Goal: Task Accomplishment & Management: Manage account settings

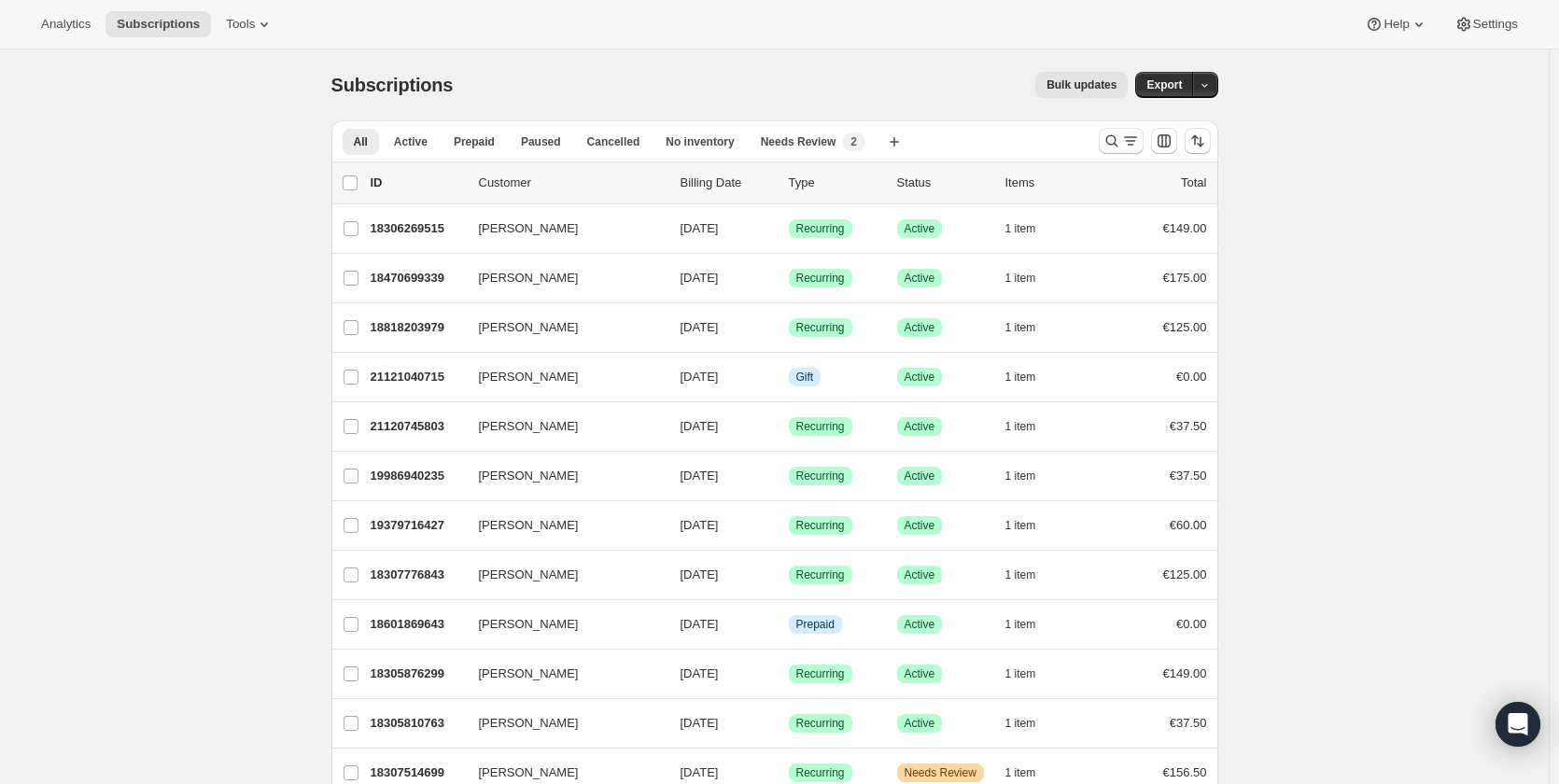
click at [1120, 141] on icon "Search and filter results" at bounding box center [1111, 140] width 19 height 19
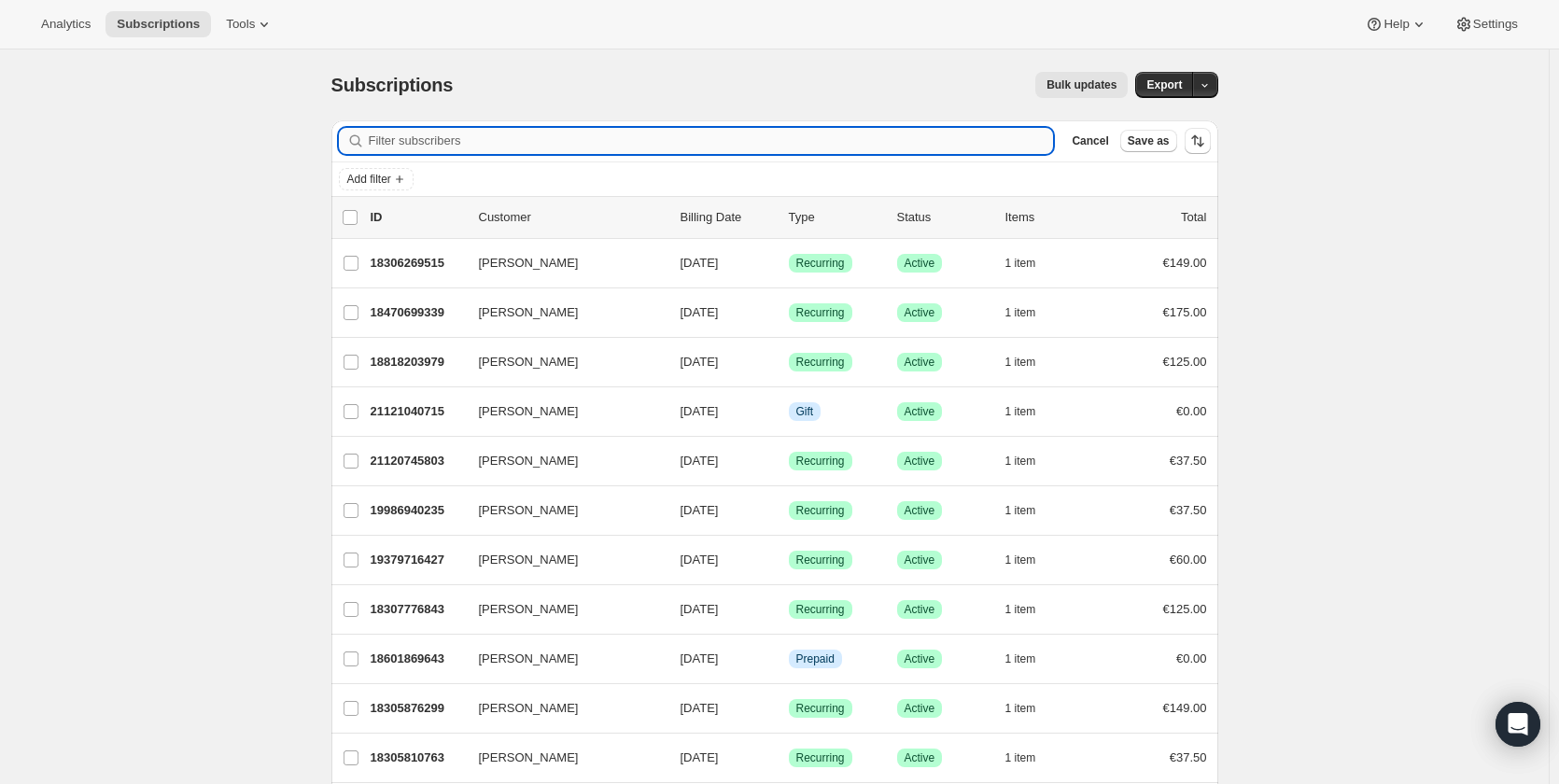
paste input "[EMAIL_ADDRESS][DOMAIN_NAME]"
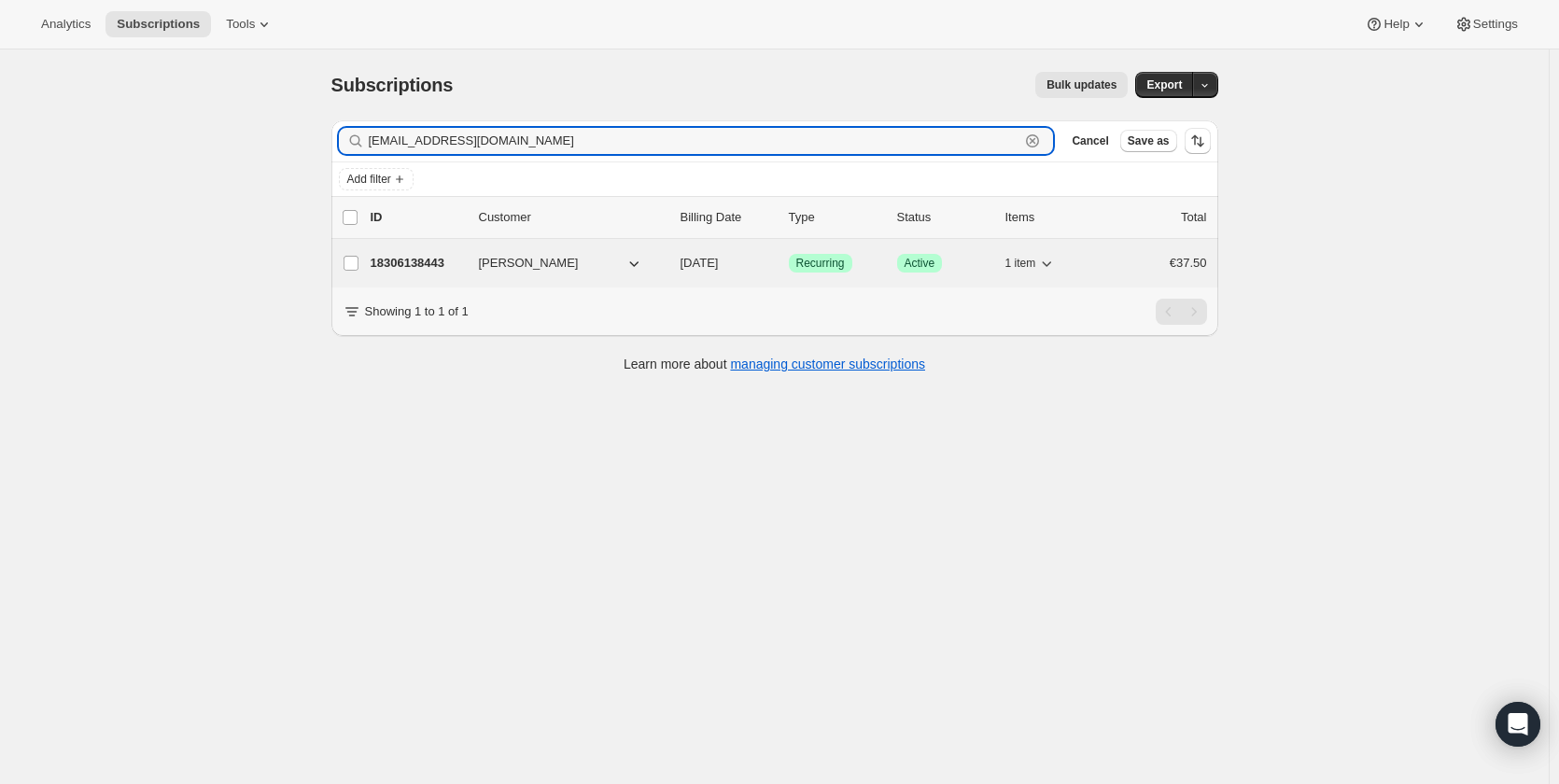
type input "[EMAIL_ADDRESS][DOMAIN_NAME]"
click at [395, 264] on p "18306138443" at bounding box center [418, 262] width 94 height 19
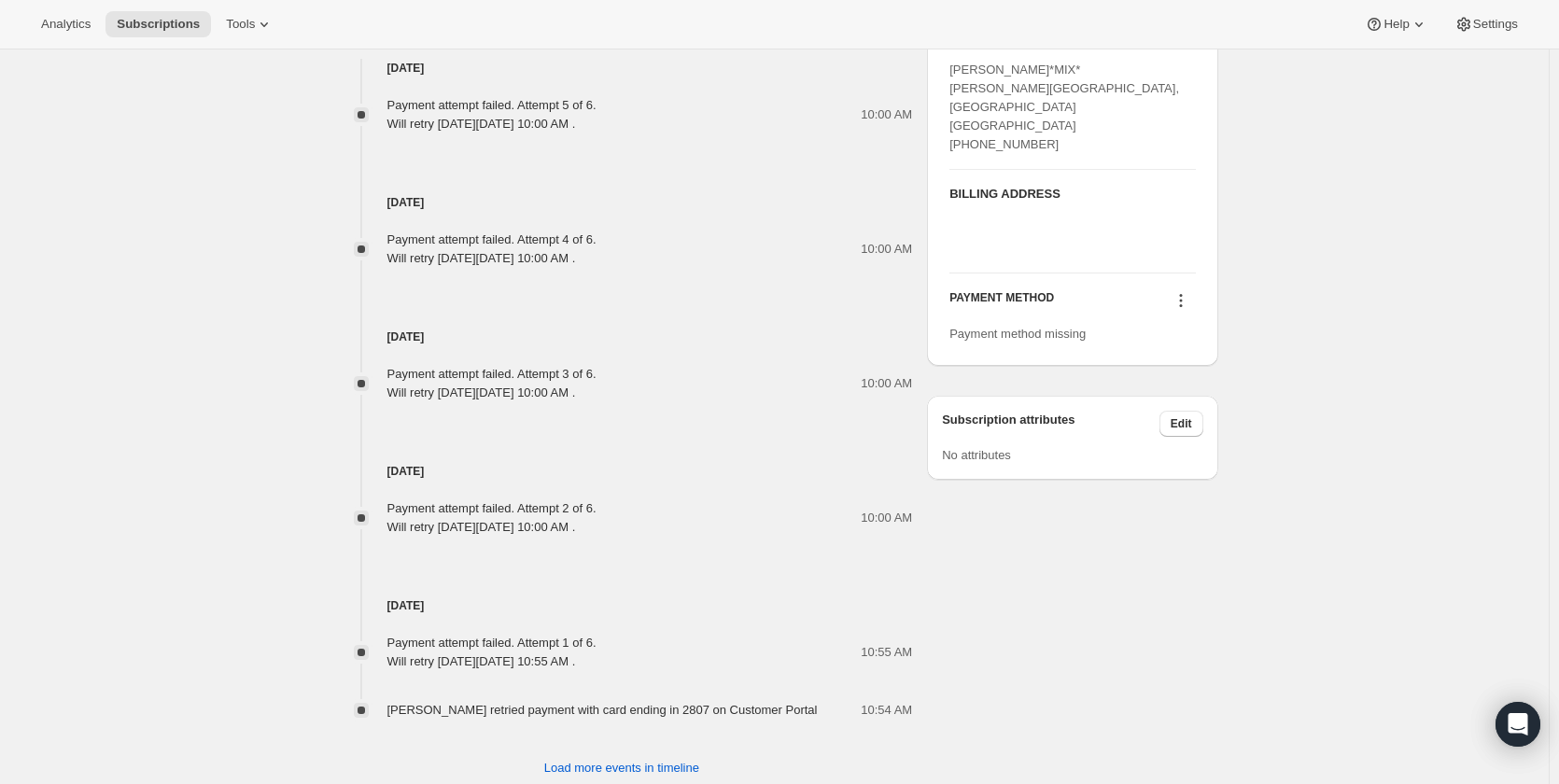
scroll to position [1027, 0]
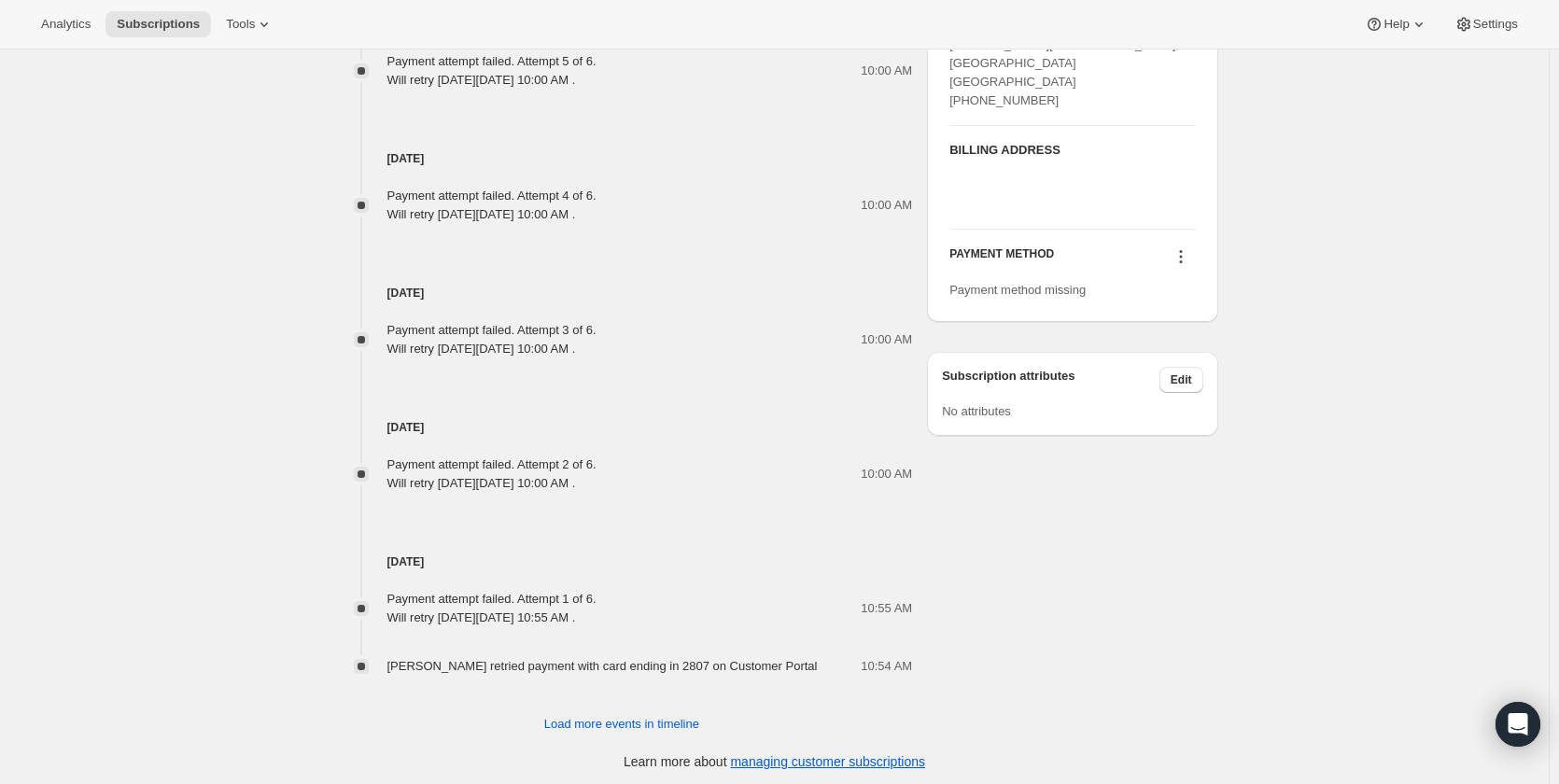
click at [1187, 255] on icon at bounding box center [1180, 256] width 19 height 19
click at [1176, 330] on span "Add credit card" at bounding box center [1161, 323] width 81 height 14
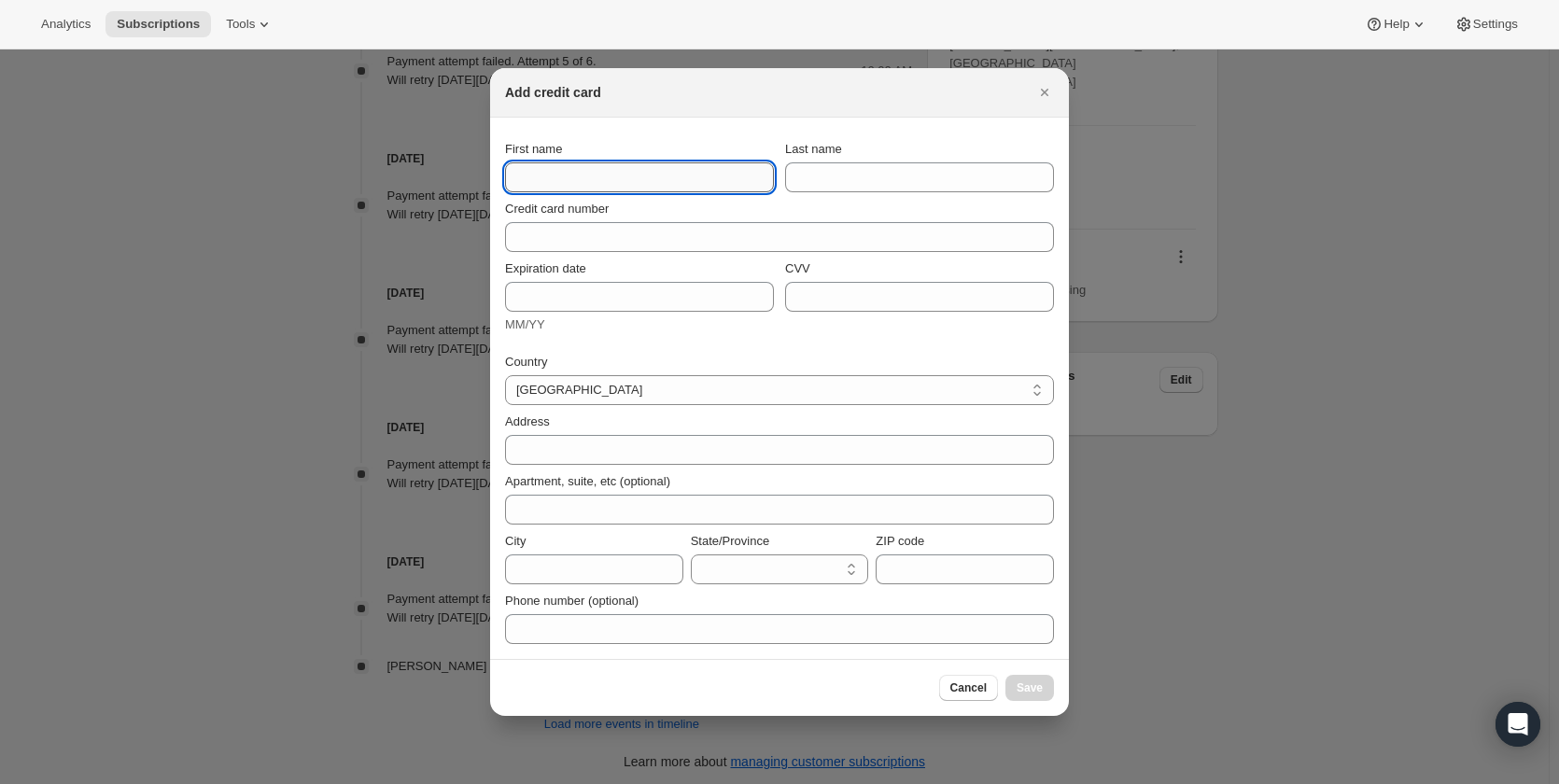
click at [554, 165] on input "First name" at bounding box center [640, 177] width 269 height 30
paste input "[PERSON_NAME]"
click at [564, 184] on input "[PERSON_NAME]" at bounding box center [640, 177] width 269 height 30
type input "[PERSON_NAME]"
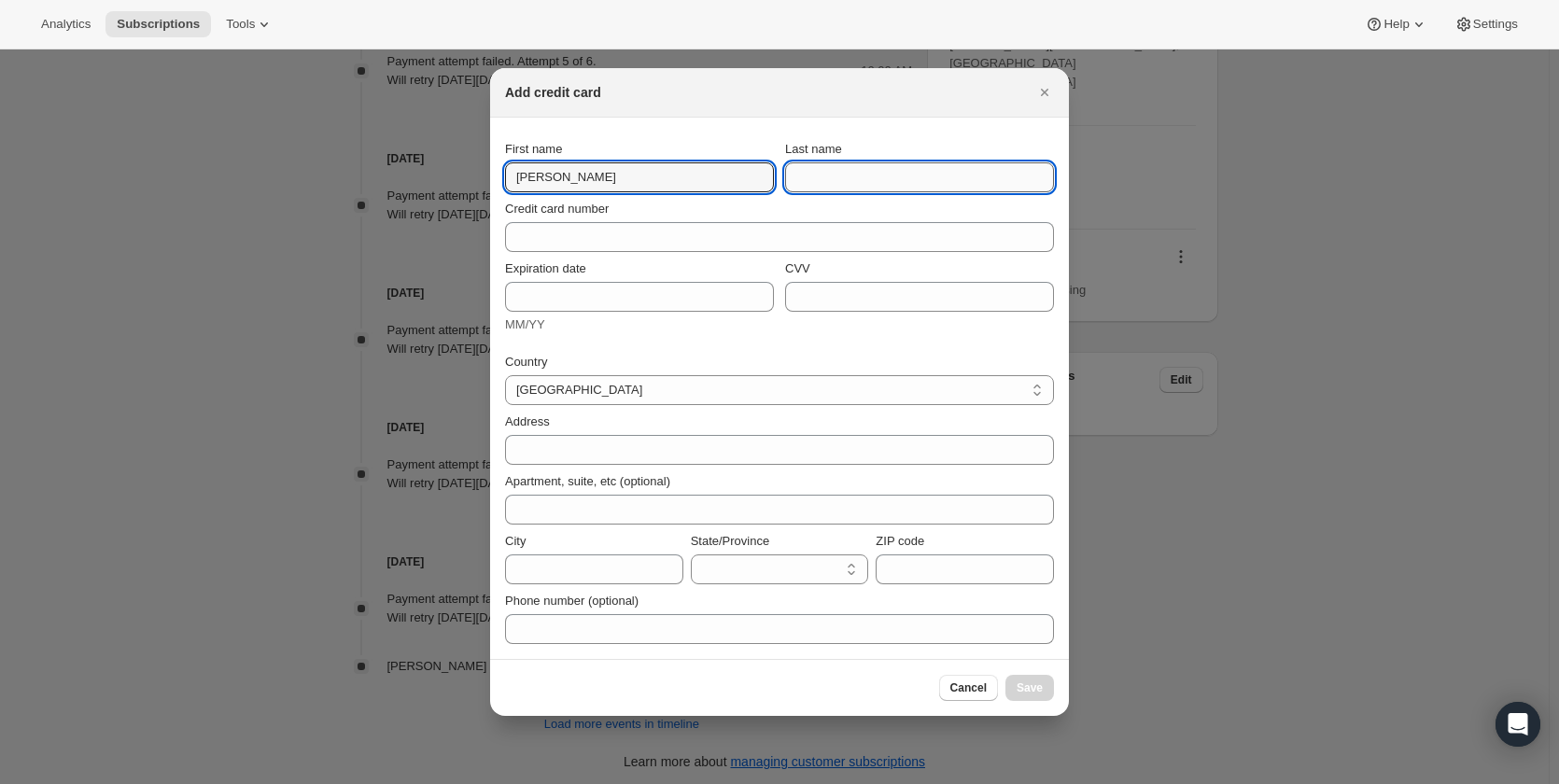
click at [840, 170] on input "Last name" at bounding box center [920, 177] width 269 height 30
paste input "[PERSON_NAME]"
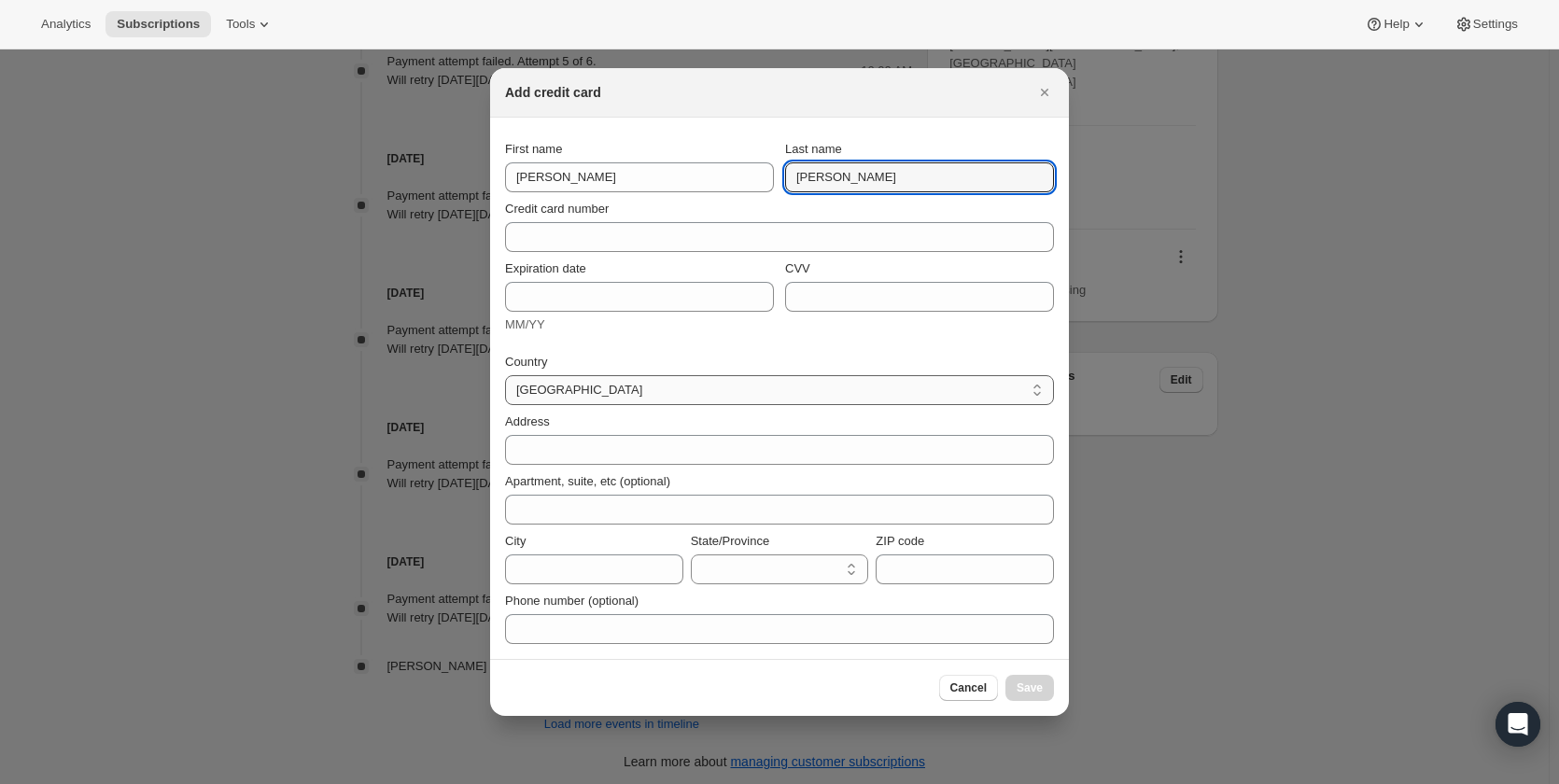
type input "[PERSON_NAME]"
click at [890, 394] on select "[GEOGRAPHIC_DATA] [GEOGRAPHIC_DATA] [GEOGRAPHIC_DATA] [GEOGRAPHIC_DATA] [GEOGRA…" at bounding box center [780, 390] width 549 height 30
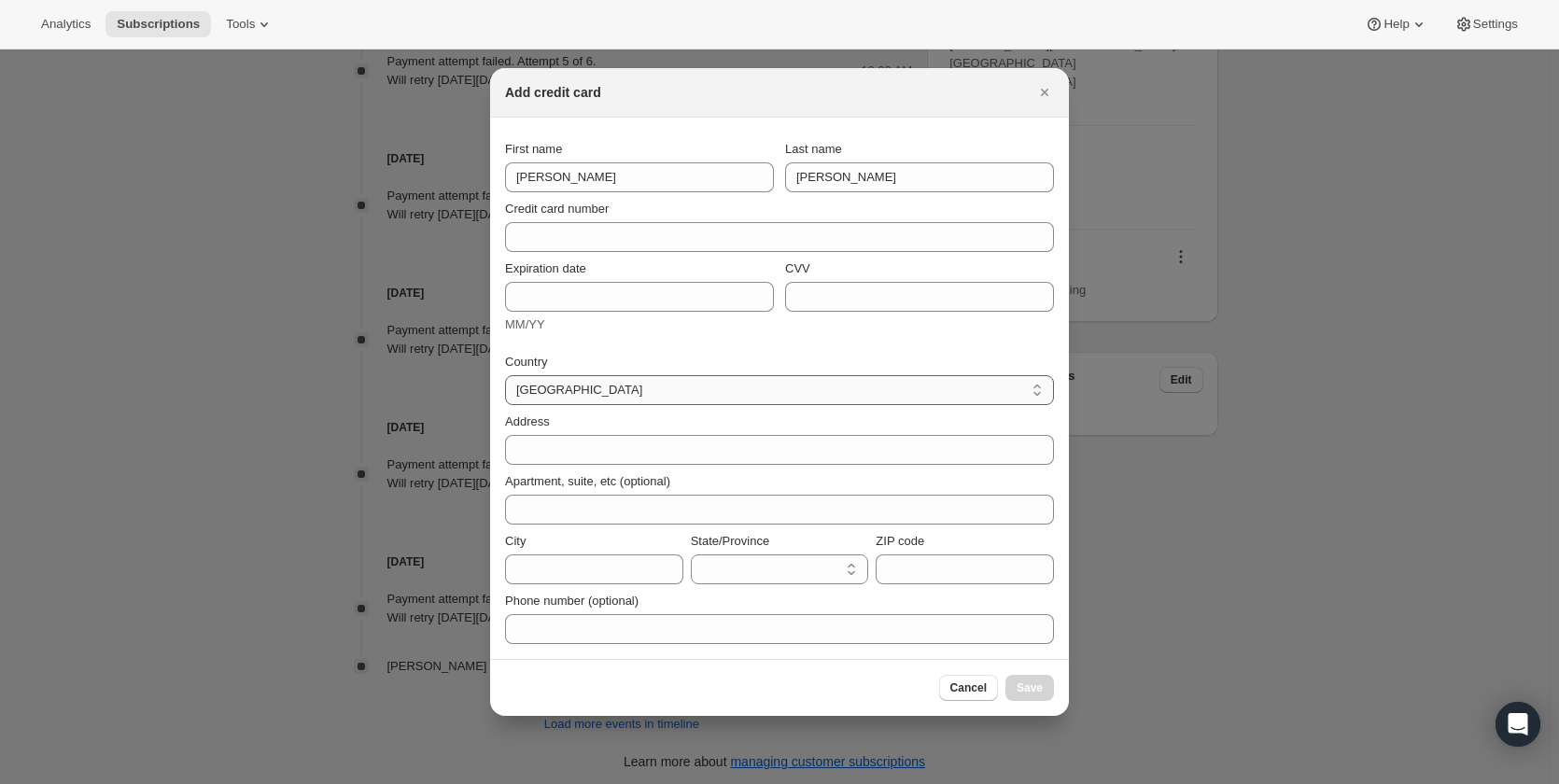
select select "IE"
click at [505, 375] on select "[GEOGRAPHIC_DATA] [GEOGRAPHIC_DATA] [GEOGRAPHIC_DATA] [GEOGRAPHIC_DATA] [GEOGRA…" at bounding box center [780, 390] width 549 height 30
select select "CW"
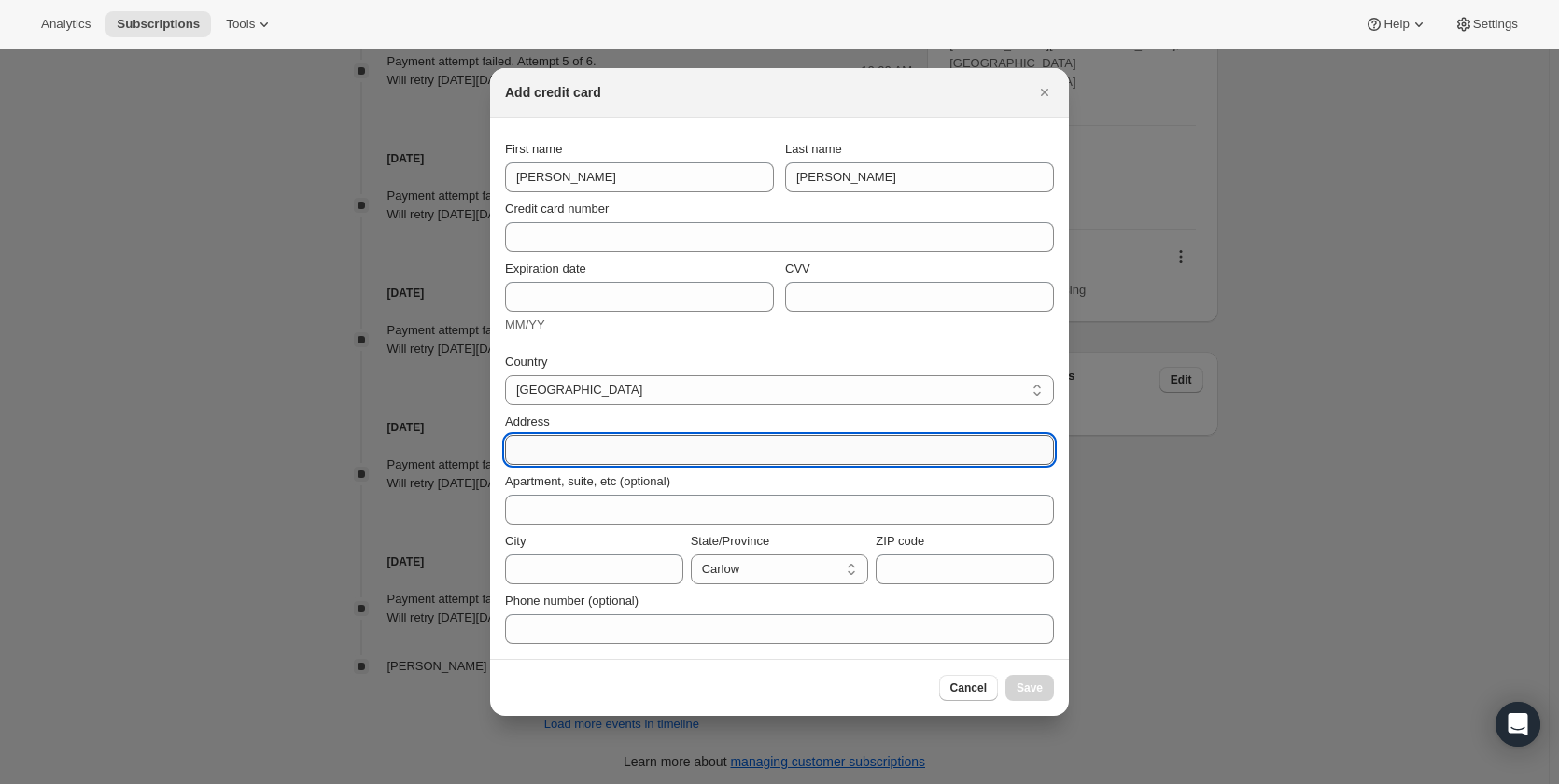
click at [526, 449] on input "Address" at bounding box center [780, 450] width 549 height 30
paste input "K56 XE27"
click at [543, 451] on input "K56 XE27" at bounding box center [780, 450] width 549 height 30
type input "K56XE27"
drag, startPoint x: 571, startPoint y: 455, endPoint x: 510, endPoint y: 455, distance: 61.0
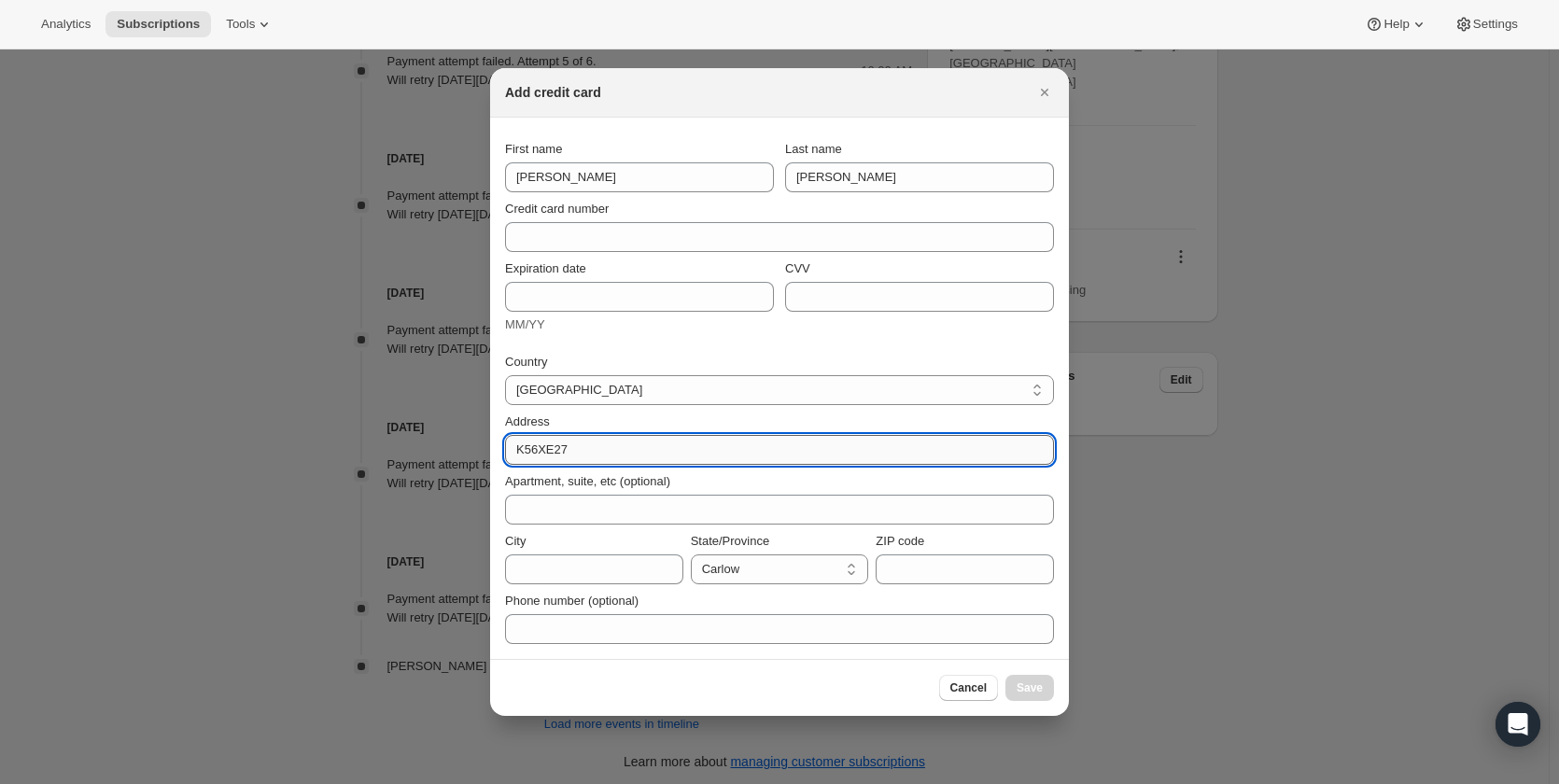
click at [510, 455] on input "K56XE27" at bounding box center [780, 450] width 549 height 30
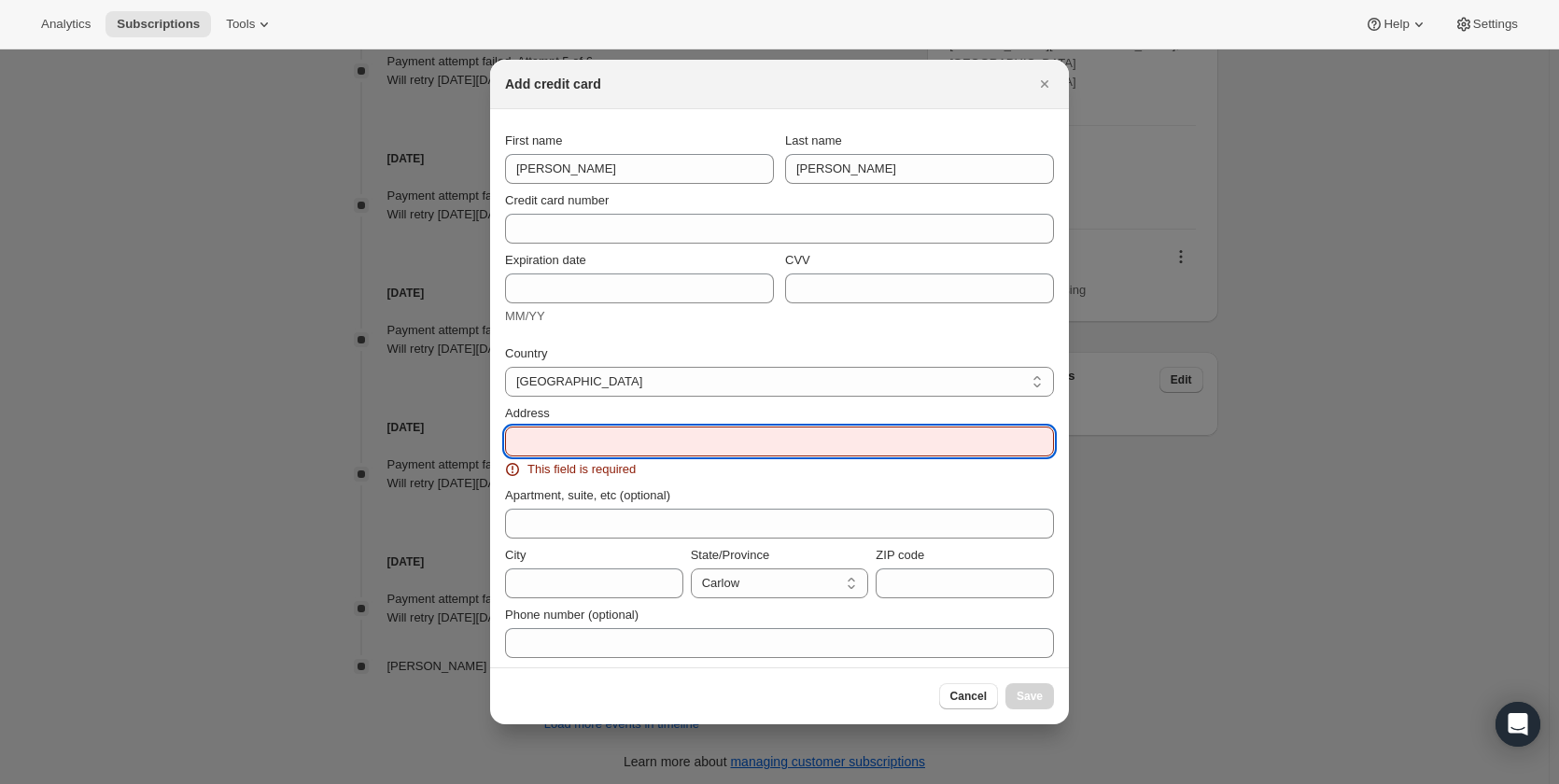
paste input "Healys Lane,"
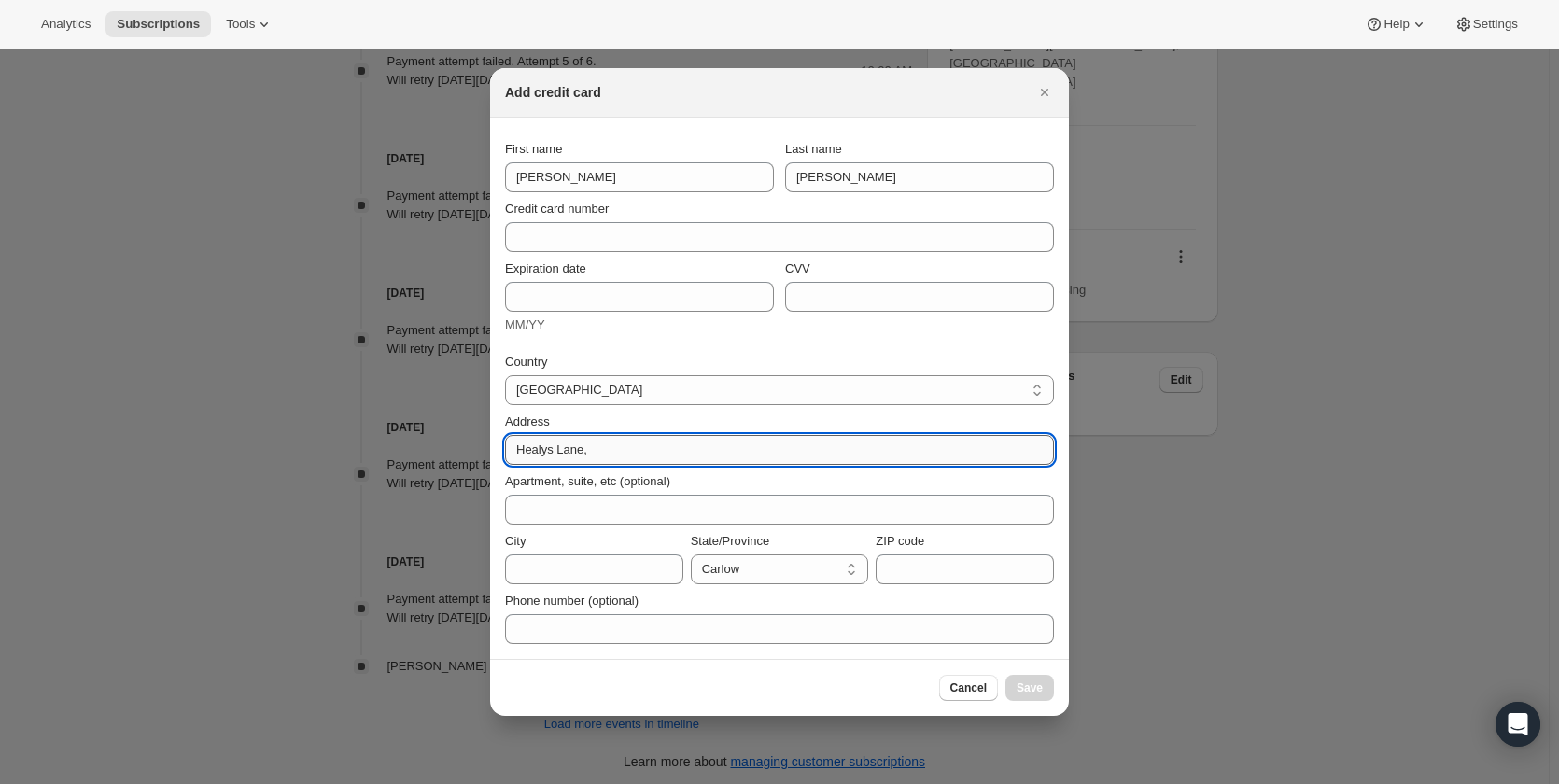
click at [684, 450] on input "Healys Lane," at bounding box center [780, 450] width 549 height 30
type input "Healys Lane, Rush"
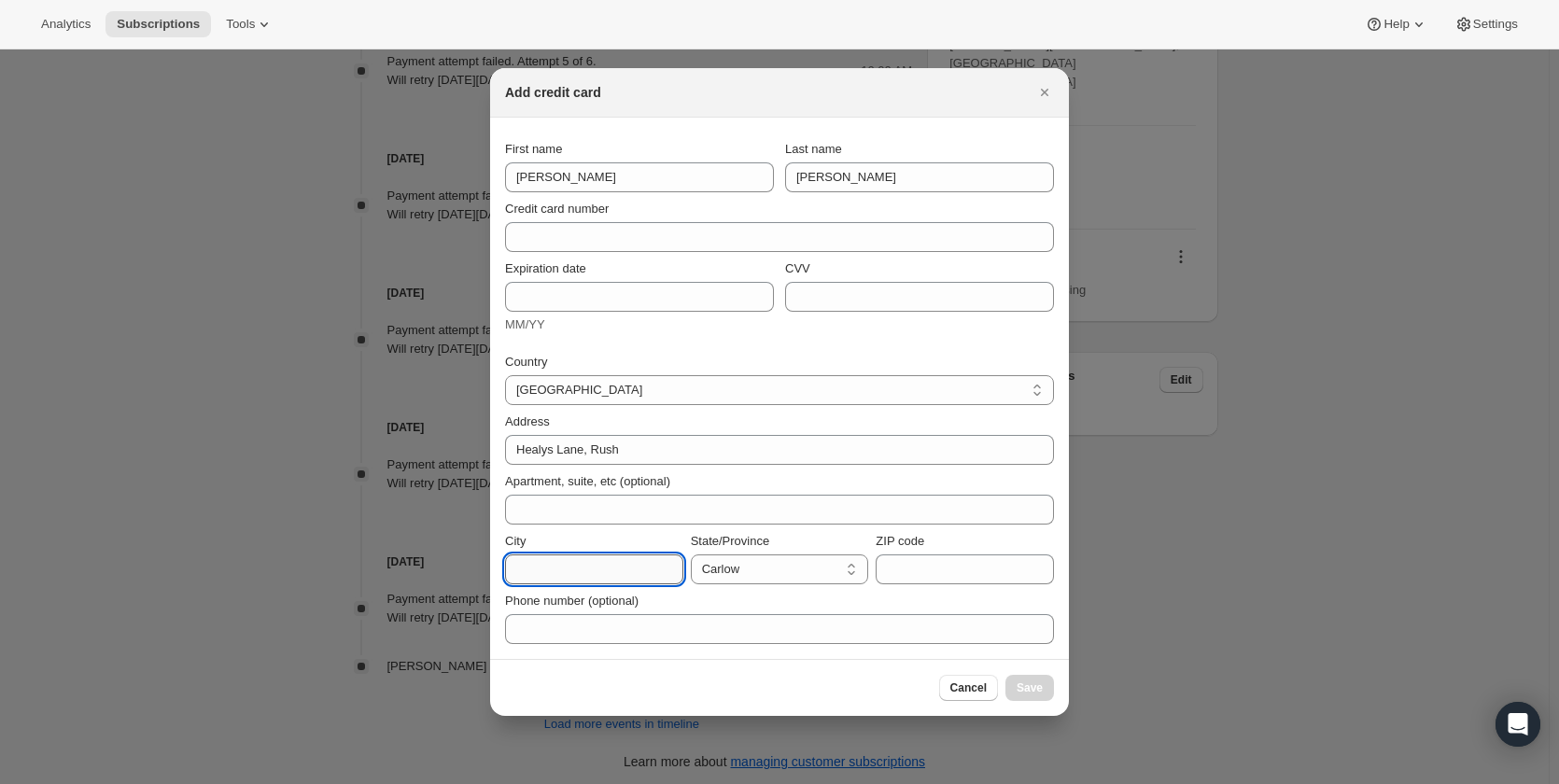
click at [611, 567] on input "City" at bounding box center [594, 568] width 179 height 30
type input "[GEOGRAPHIC_DATA]"
click at [768, 573] on select "Carlow Cavan [GEOGRAPHIC_DATA] [GEOGRAPHIC_DATA] [GEOGRAPHIC_DATA] [GEOGRAPHIC_…" at bounding box center [780, 568] width 179 height 30
select select "D"
click at [691, 554] on select "Carlow Cavan [GEOGRAPHIC_DATA] [GEOGRAPHIC_DATA] [GEOGRAPHIC_DATA] [GEOGRAPHIC_…" at bounding box center [780, 568] width 179 height 30
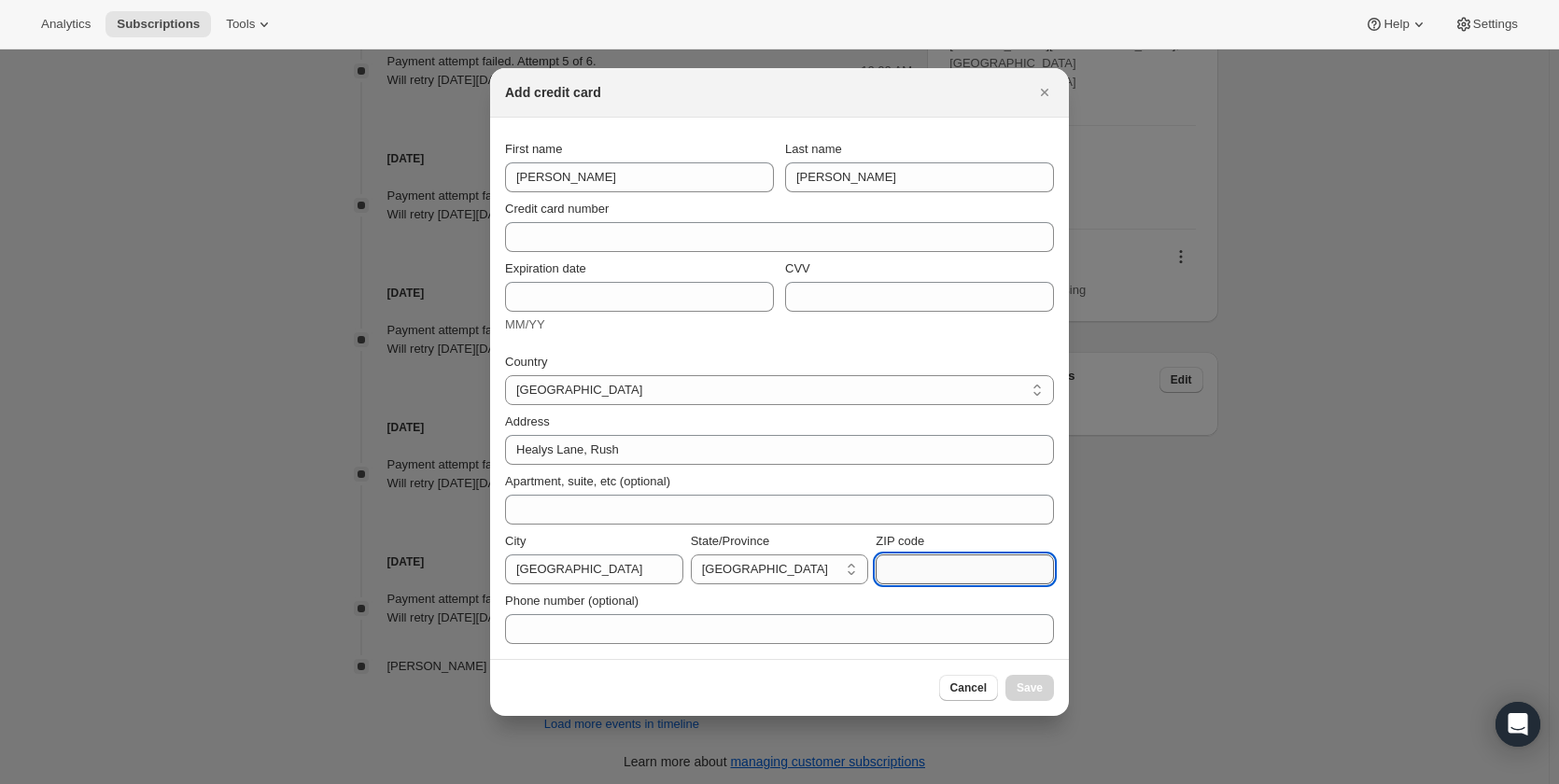
click at [895, 568] on input "ZIP code" at bounding box center [965, 568] width 179 height 30
paste input "K56 XE27"
type input "K56 XE27"
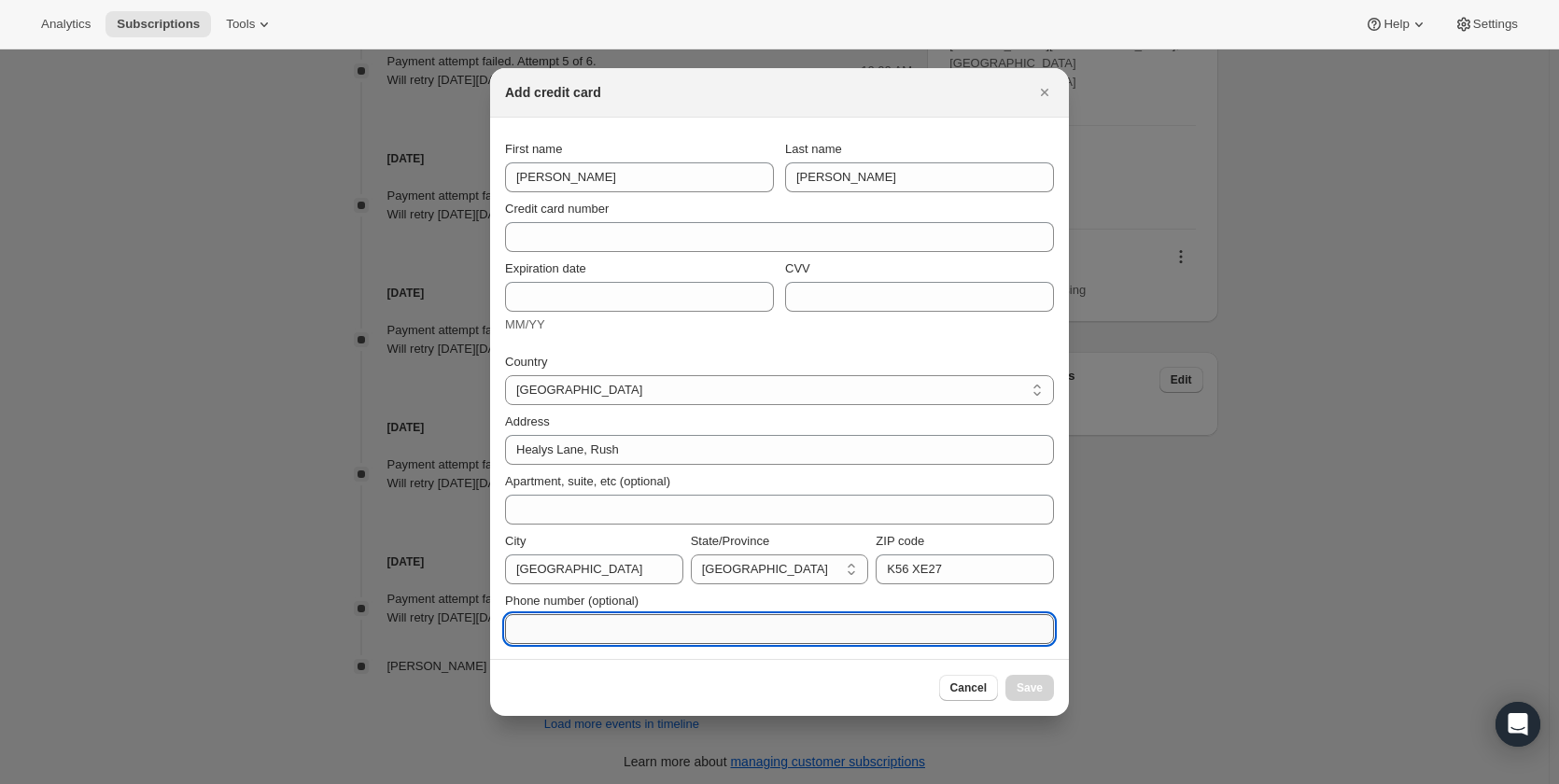
click at [536, 638] on input "Phone number (optional)" at bounding box center [780, 629] width 549 height 30
paste input "[PHONE_NUMBER]"
type input "[PHONE_NUMBER]"
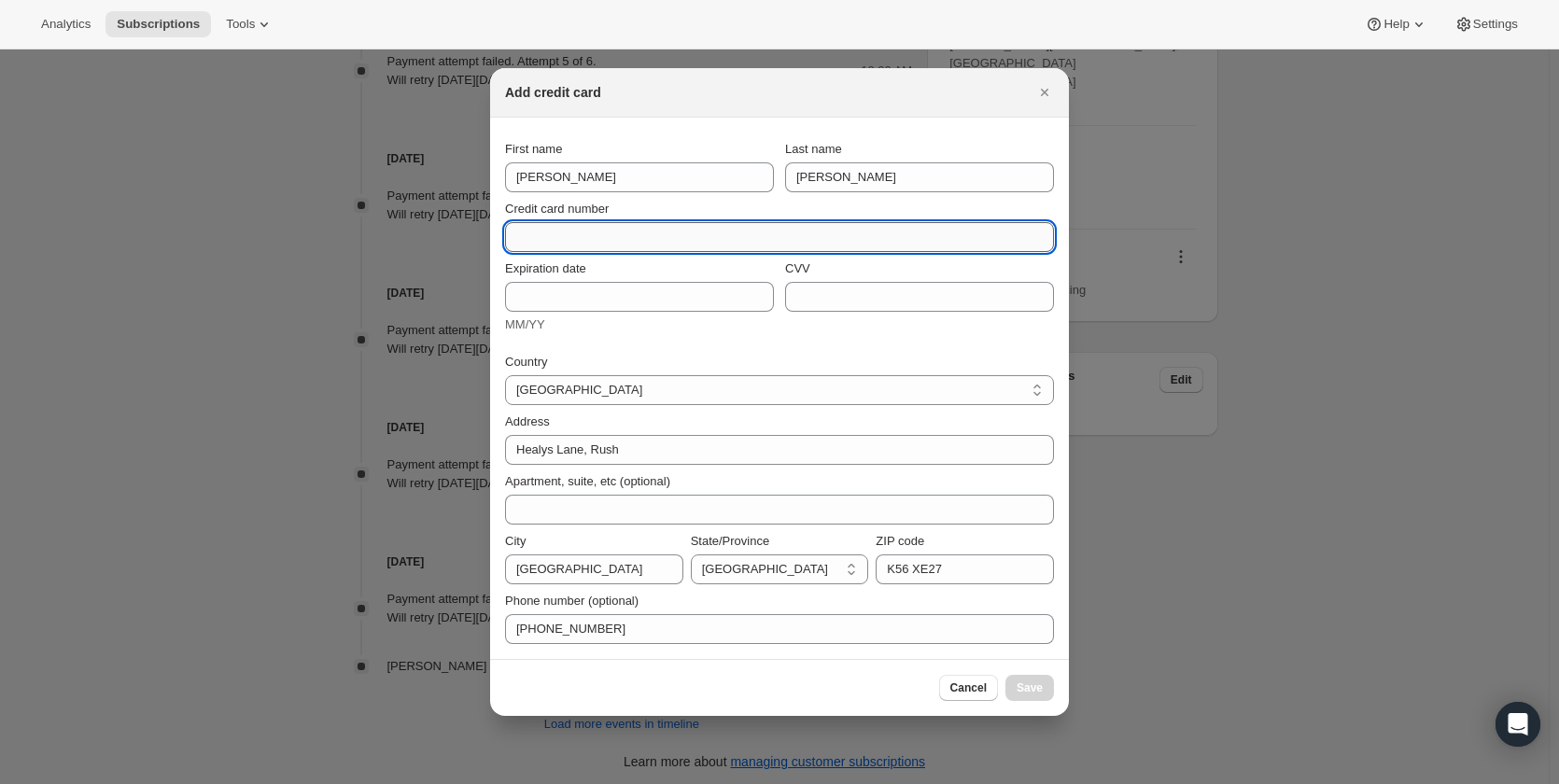
click at [718, 242] on input "Credit card number" at bounding box center [772, 237] width 534 height 30
